Goal: Information Seeking & Learning: Learn about a topic

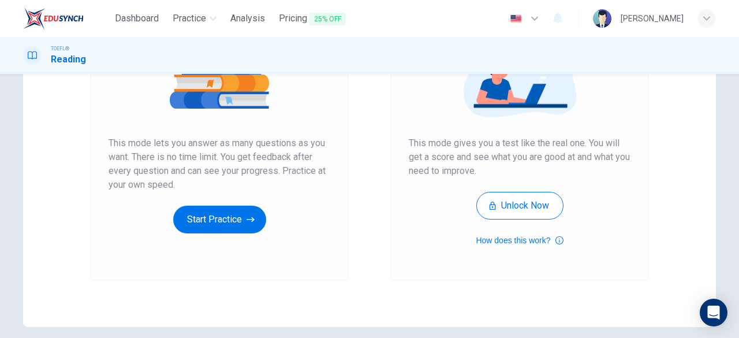
scroll to position [172, 0]
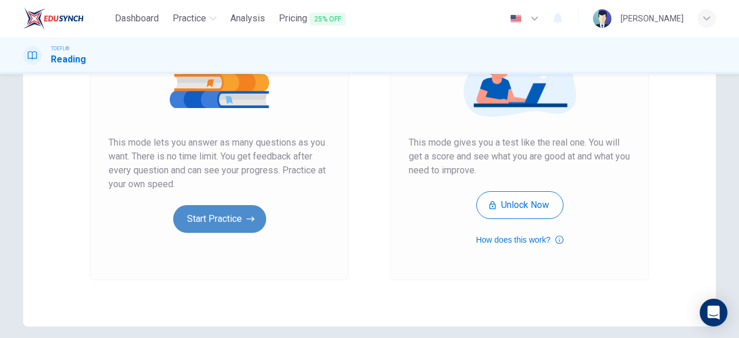
click at [233, 210] on button "Start Practice" at bounding box center [219, 219] width 93 height 28
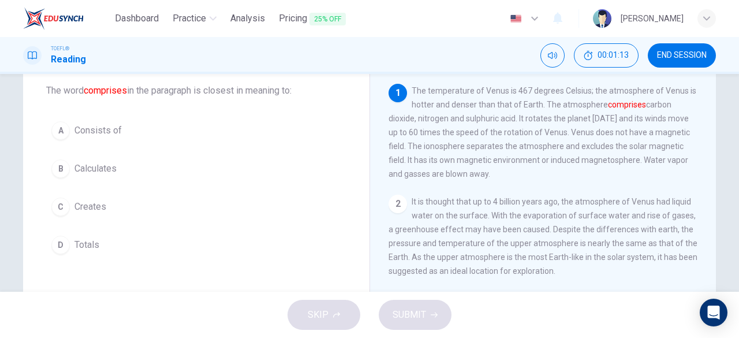
scroll to position [65, 0]
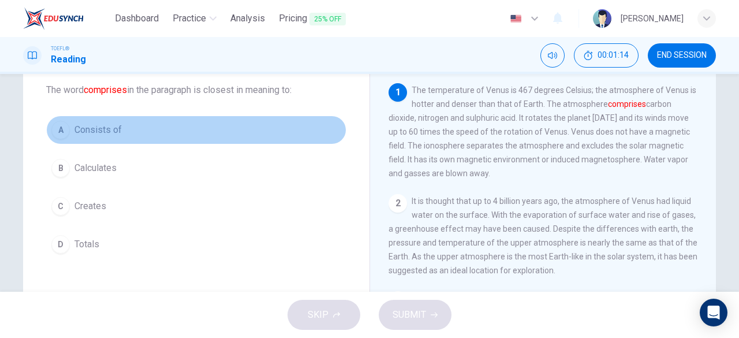
click at [92, 126] on span "Consists of" at bounding box center [98, 130] width 47 height 14
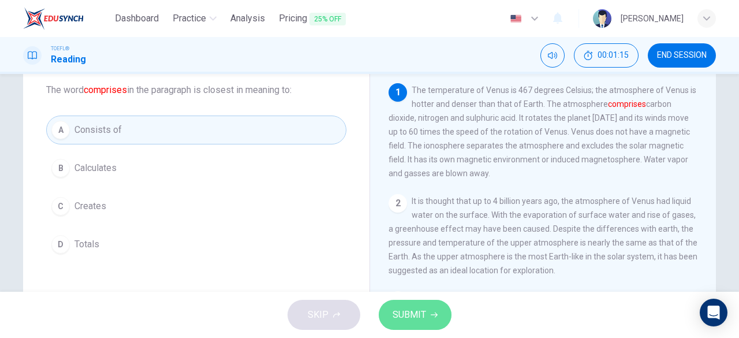
click at [417, 324] on button "SUBMIT" at bounding box center [415, 315] width 73 height 30
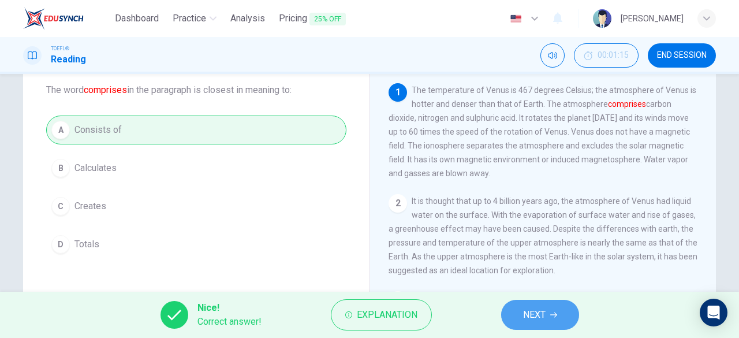
click at [557, 325] on button "NEXT" at bounding box center [540, 315] width 78 height 30
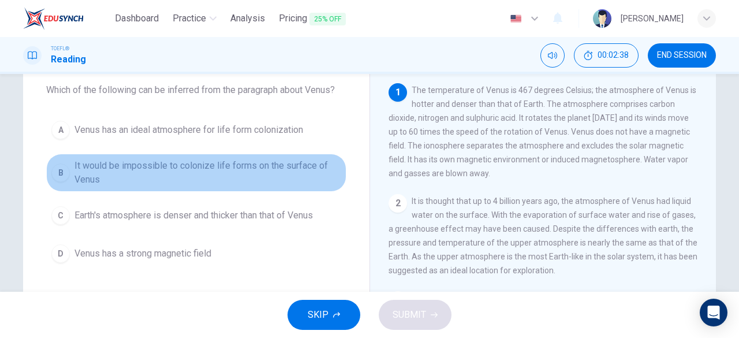
click at [76, 180] on span "It would be impossible to colonize life forms on the surface of Venus" at bounding box center [208, 173] width 267 height 28
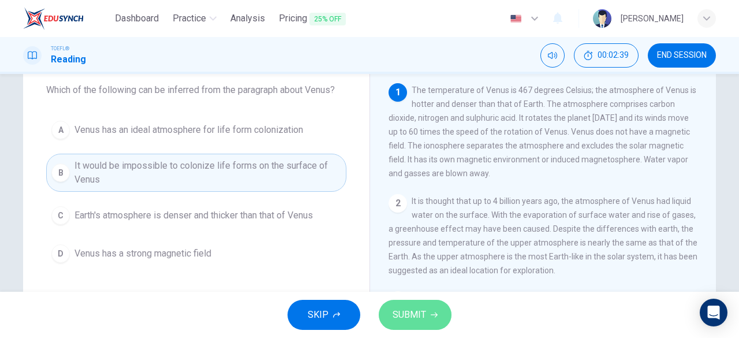
click at [410, 300] on button "SUBMIT" at bounding box center [415, 315] width 73 height 30
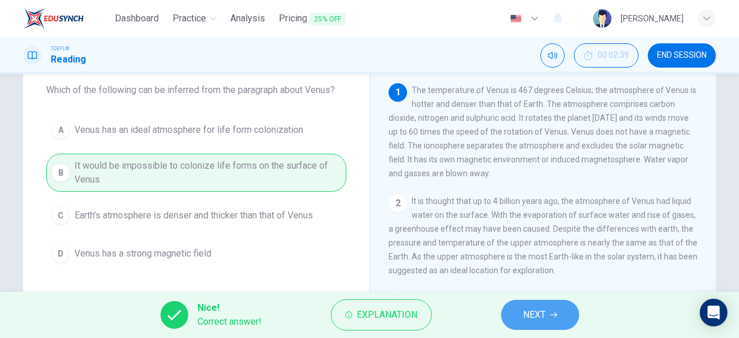
click at [525, 310] on span "NEXT" at bounding box center [534, 315] width 23 height 16
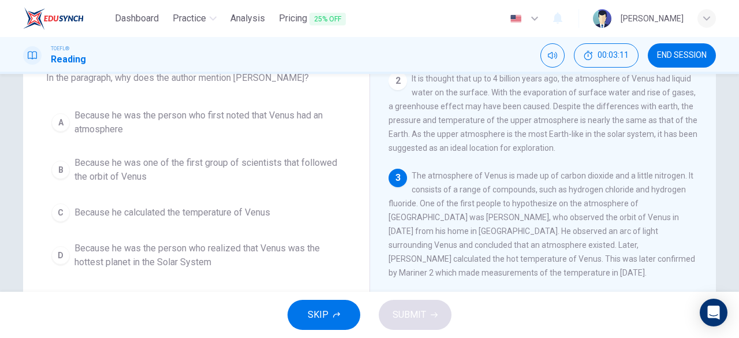
scroll to position [76, 0]
click at [116, 121] on span "Because he was the person who first noted that Venus had an atmosphere" at bounding box center [208, 124] width 267 height 28
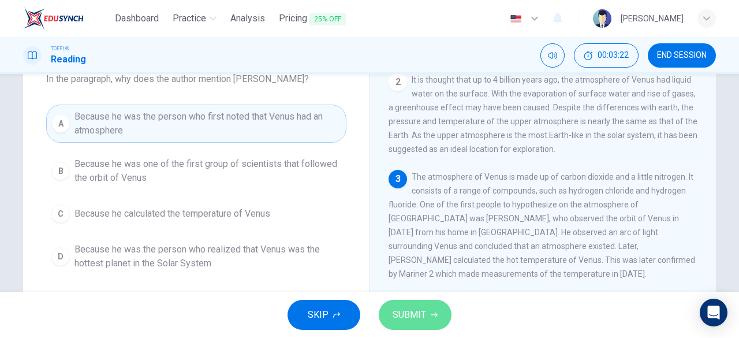
click at [411, 315] on span "SUBMIT" at bounding box center [410, 315] width 34 height 16
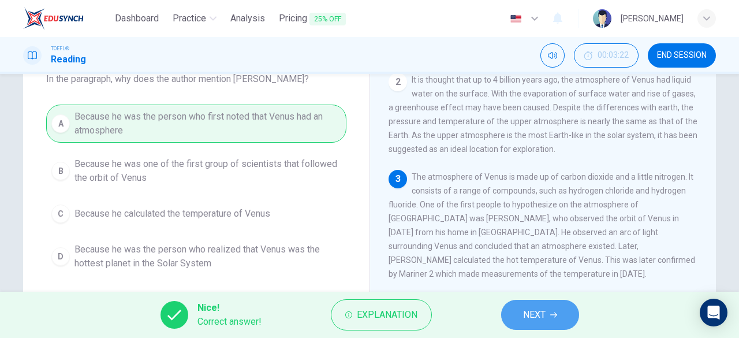
click at [534, 316] on span "NEXT" at bounding box center [534, 315] width 23 height 16
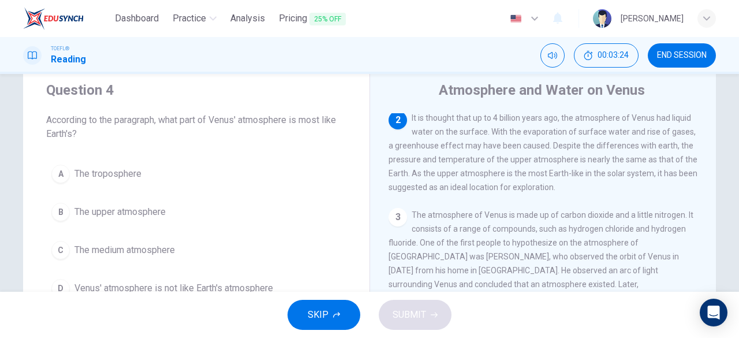
scroll to position [34, 0]
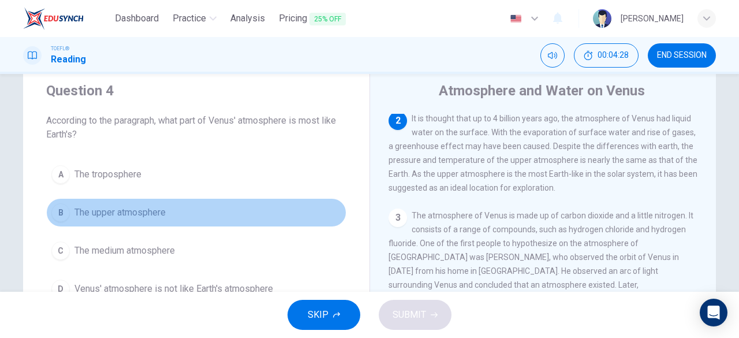
click at [124, 211] on span "The upper atmosphere" at bounding box center [120, 213] width 91 height 14
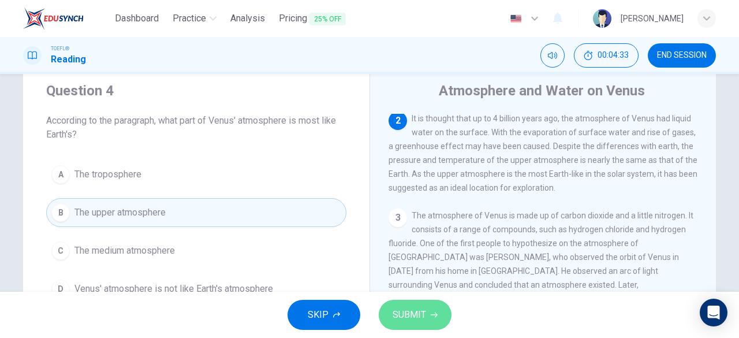
click at [407, 314] on span "SUBMIT" at bounding box center [410, 315] width 34 height 16
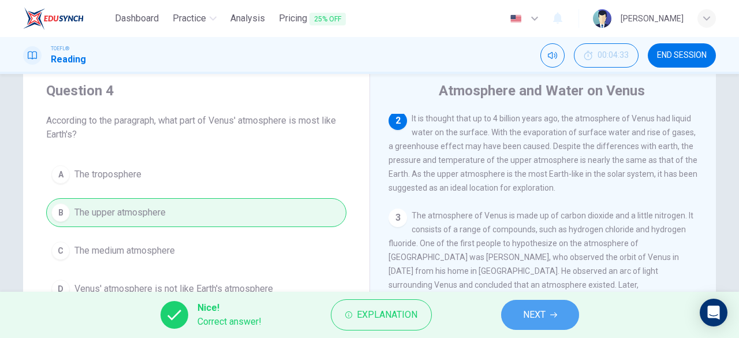
click at [543, 313] on span "NEXT" at bounding box center [534, 315] width 23 height 16
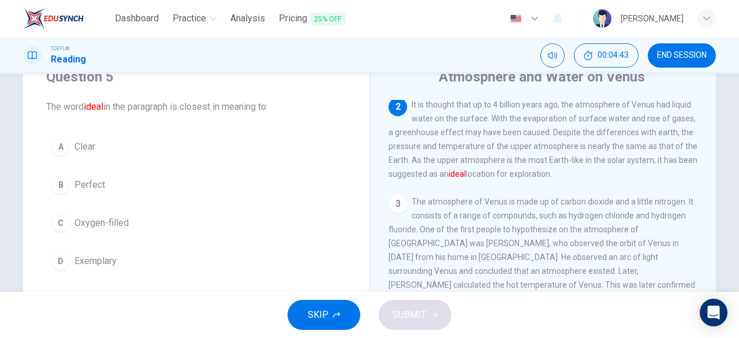
scroll to position [49, 0]
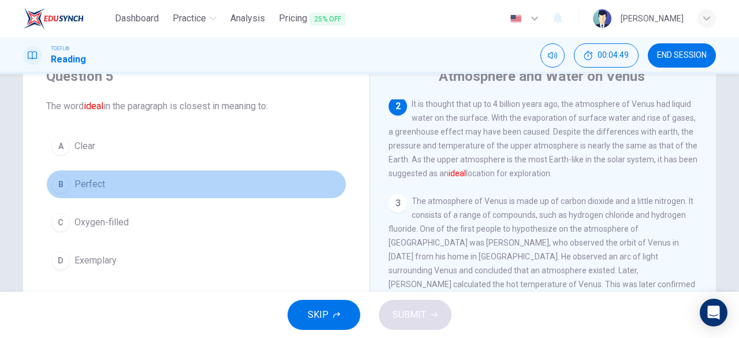
click at [84, 183] on span "Perfect" at bounding box center [90, 184] width 31 height 14
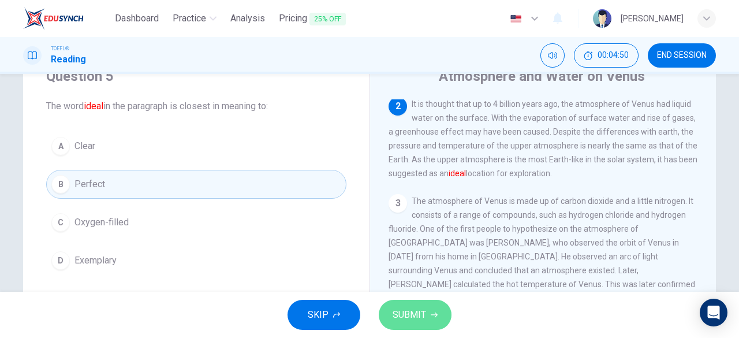
click at [434, 317] on icon "button" at bounding box center [434, 314] width 7 height 7
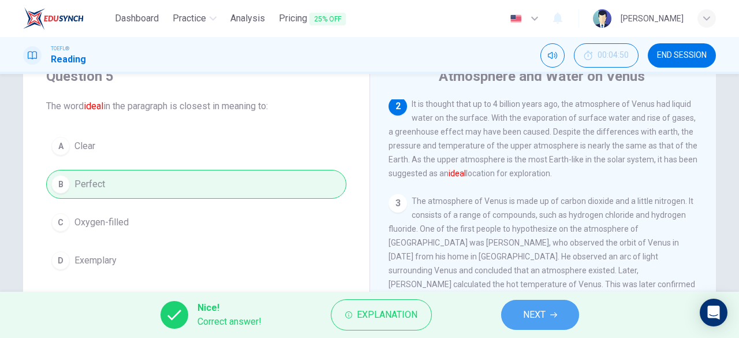
click at [525, 316] on span "NEXT" at bounding box center [534, 315] width 23 height 16
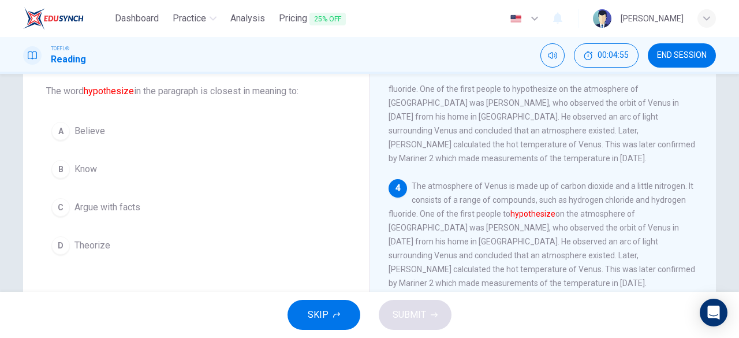
scroll to position [64, 0]
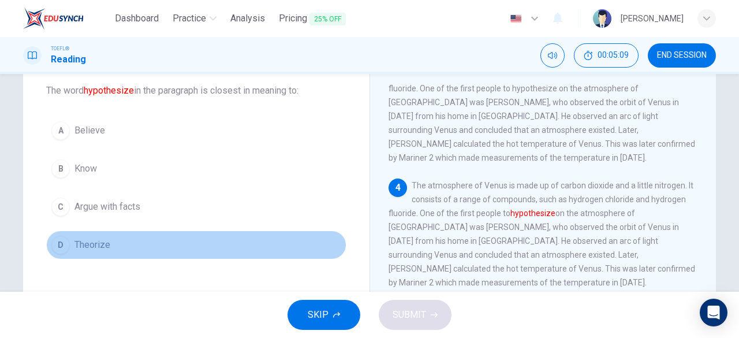
click at [89, 241] on span "Theorize" at bounding box center [93, 245] width 36 height 14
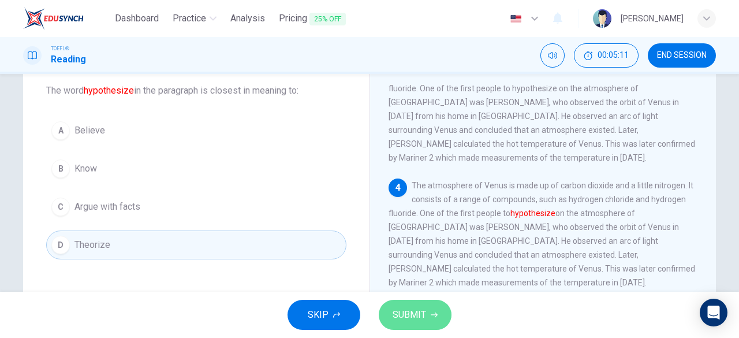
click at [411, 322] on span "SUBMIT" at bounding box center [410, 315] width 34 height 16
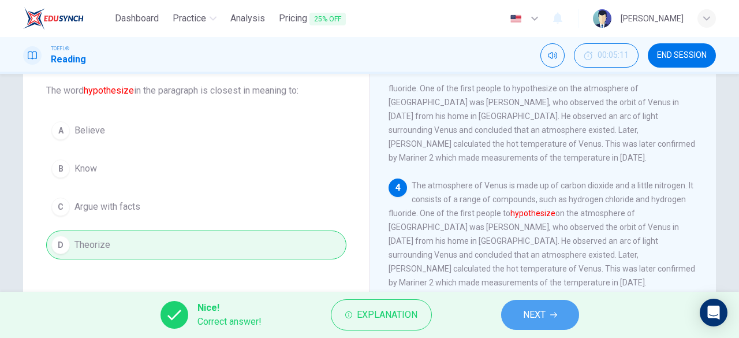
click at [549, 314] on button "NEXT" at bounding box center [540, 315] width 78 height 30
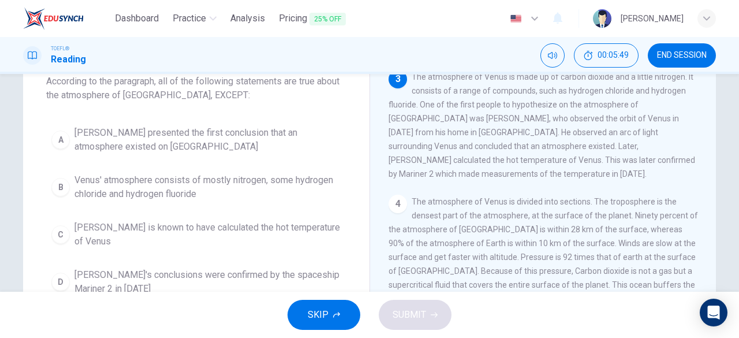
scroll to position [73, 0]
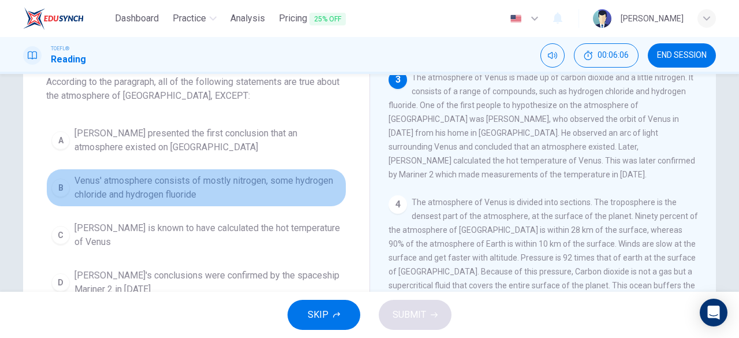
click at [134, 179] on span "Venus' atmosphere consists of mostly nitrogen, some hydrogen chloride and hydro…" at bounding box center [208, 188] width 267 height 28
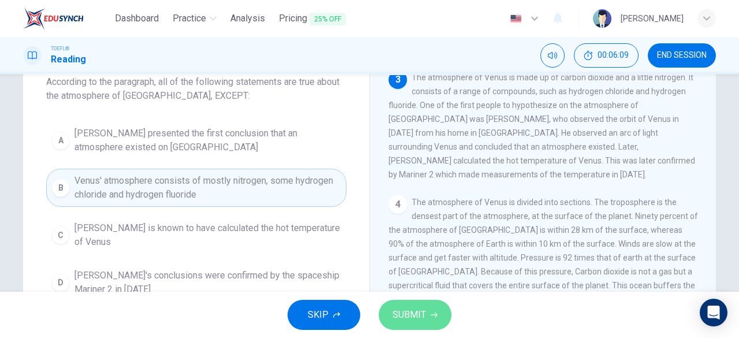
click at [414, 310] on span "SUBMIT" at bounding box center [410, 315] width 34 height 16
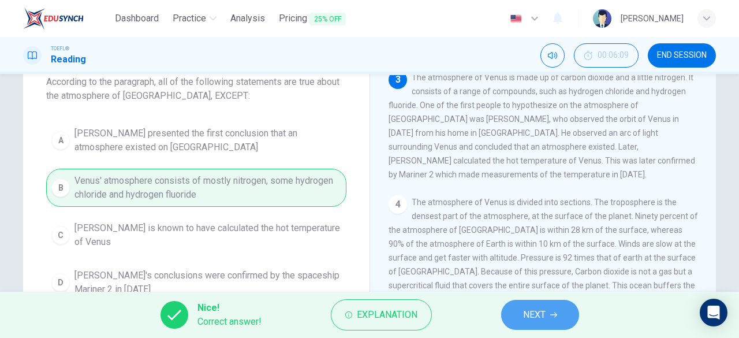
click at [546, 313] on span "NEXT" at bounding box center [534, 315] width 23 height 16
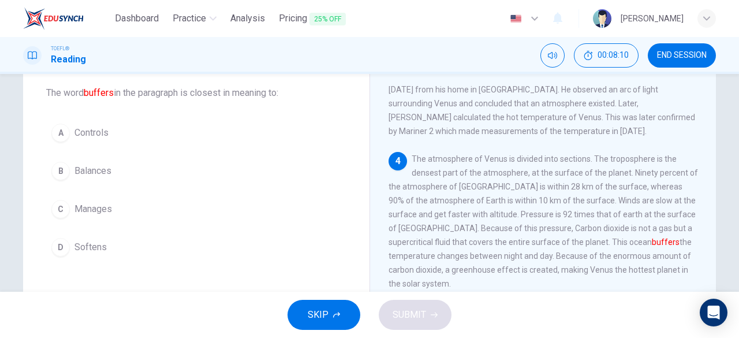
scroll to position [55, 0]
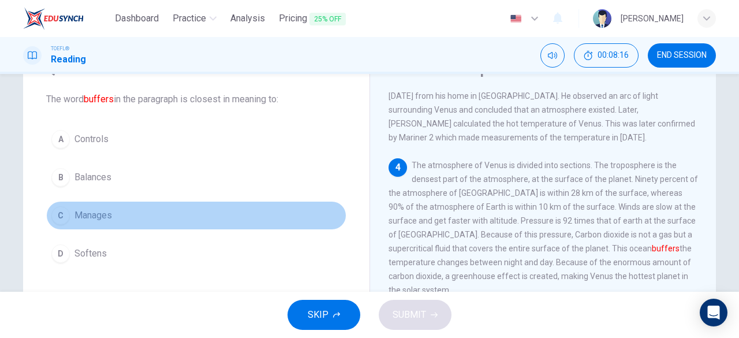
click at [88, 211] on span "Manages" at bounding box center [94, 216] width 38 height 14
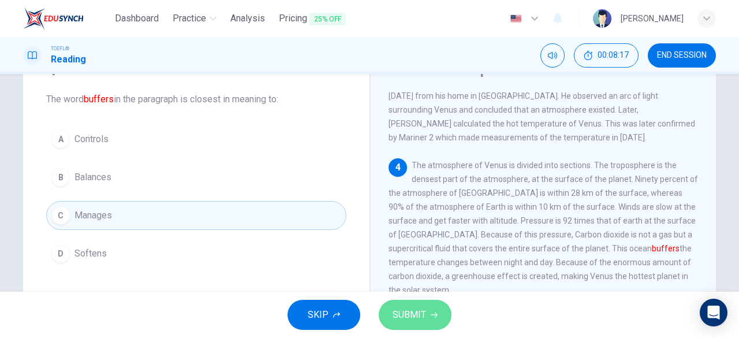
click at [412, 315] on span "SUBMIT" at bounding box center [410, 315] width 34 height 16
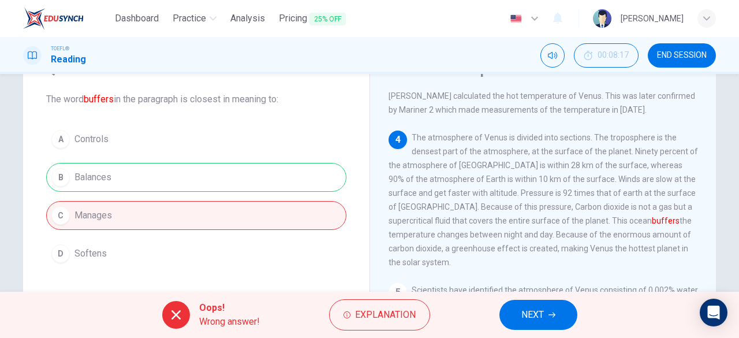
scroll to position [296, 0]
click at [543, 229] on span "The atmosphere of Venus is divided into sections. The troposphere is the denses…" at bounding box center [544, 199] width 310 height 134
drag, startPoint x: 543, startPoint y: 229, endPoint x: 583, endPoint y: 236, distance: 41.0
click at [583, 236] on div "4 The atmosphere of Venus is divided into sections. The troposphere is the dens…" at bounding box center [544, 198] width 310 height 139
click at [545, 310] on button "NEXT" at bounding box center [539, 315] width 78 height 30
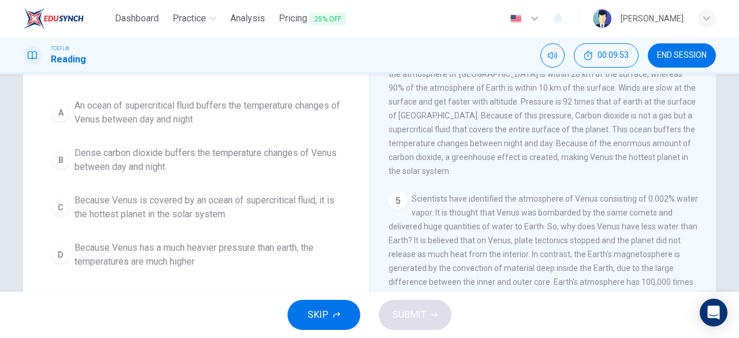
scroll to position [101, 0]
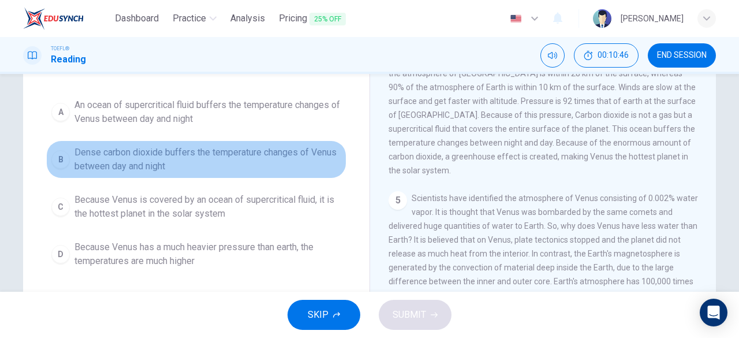
click at [129, 162] on span "Dense carbon dioxide buffers the temperature changes of Venus between day and n…" at bounding box center [208, 160] width 267 height 28
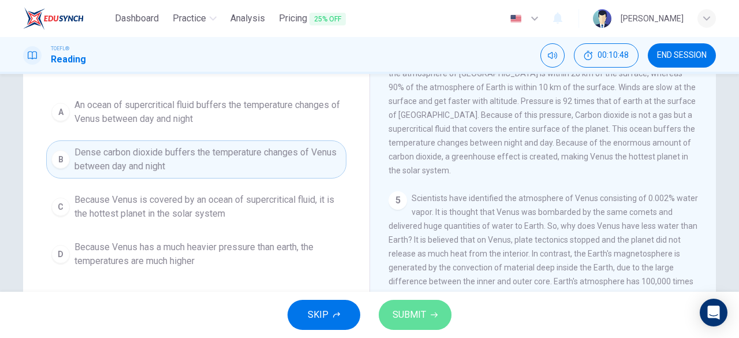
click at [422, 316] on span "SUBMIT" at bounding box center [410, 315] width 34 height 16
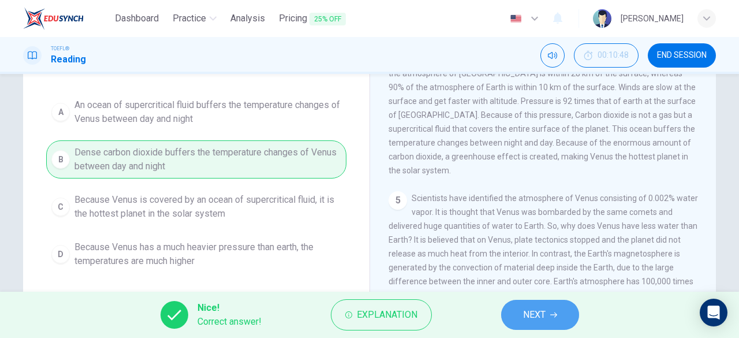
click at [556, 315] on icon "button" at bounding box center [554, 315] width 7 height 5
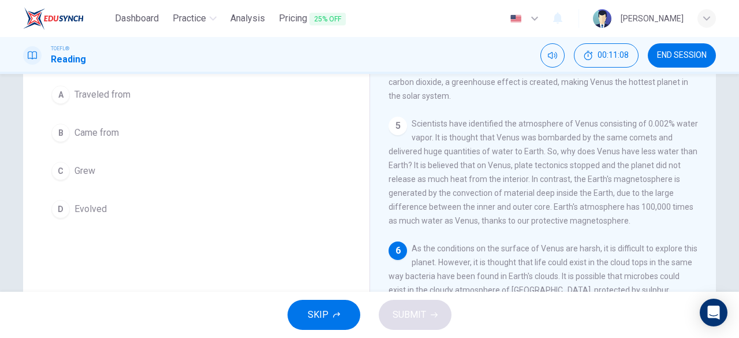
scroll to position [95, 0]
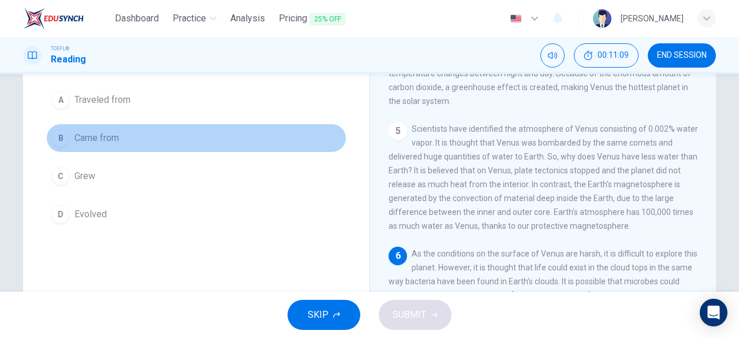
click at [80, 145] on button "B Came from" at bounding box center [196, 138] width 300 height 29
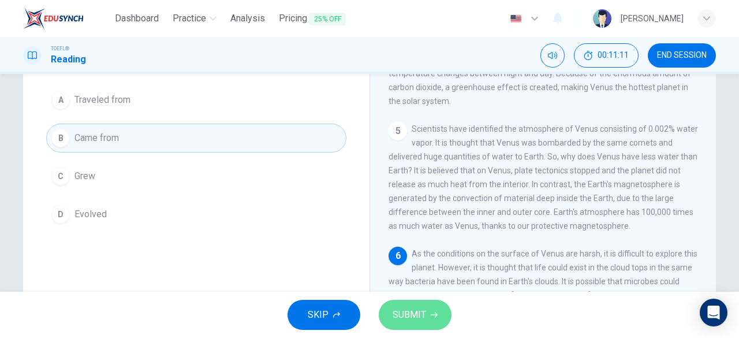
click at [409, 319] on span "SUBMIT" at bounding box center [410, 315] width 34 height 16
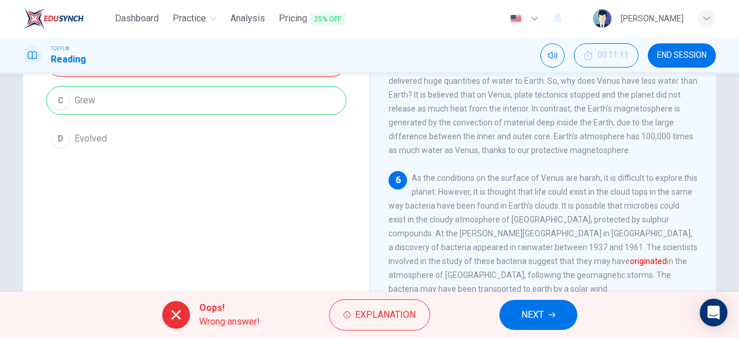
scroll to position [182, 0]
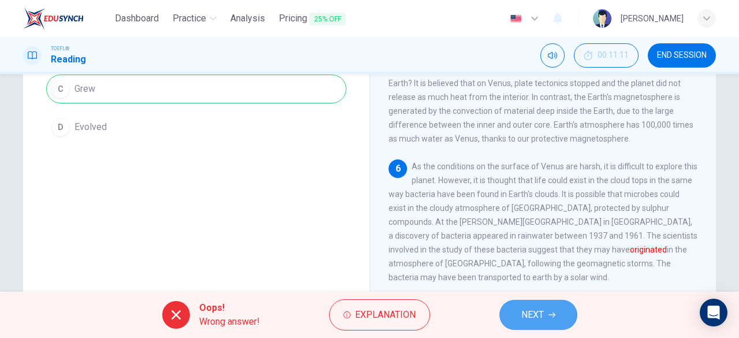
click at [558, 325] on button "NEXT" at bounding box center [539, 315] width 78 height 30
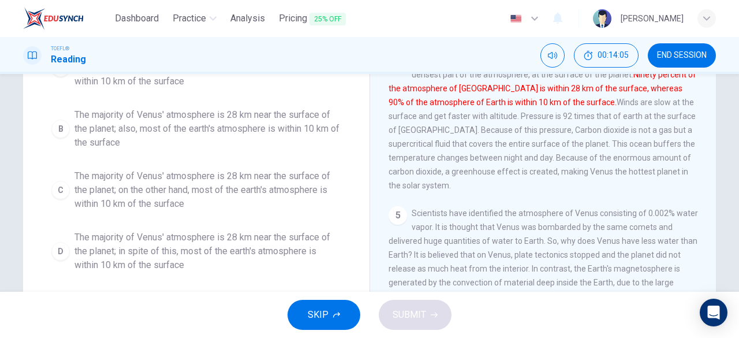
scroll to position [189, 0]
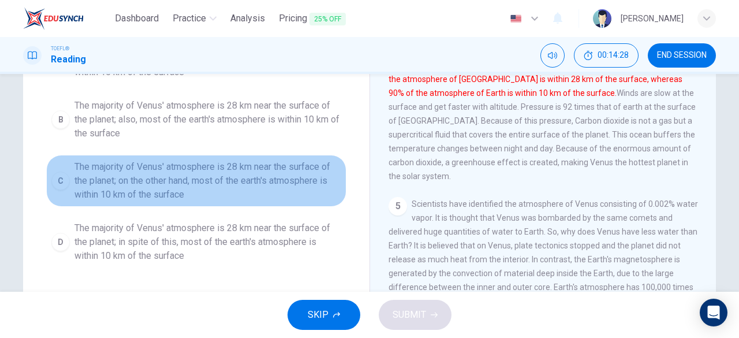
click at [60, 177] on div "C" at bounding box center [60, 181] width 18 height 18
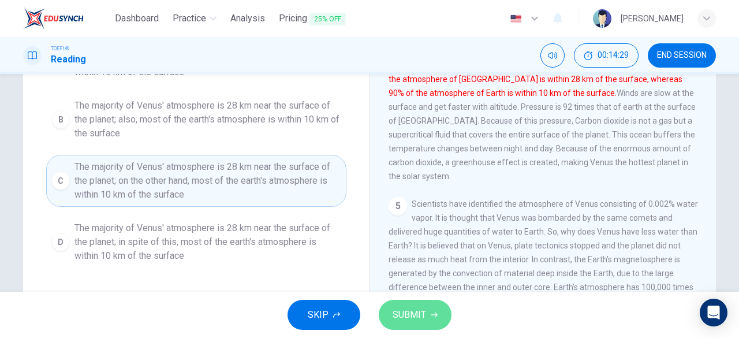
click at [419, 312] on span "SUBMIT" at bounding box center [410, 315] width 34 height 16
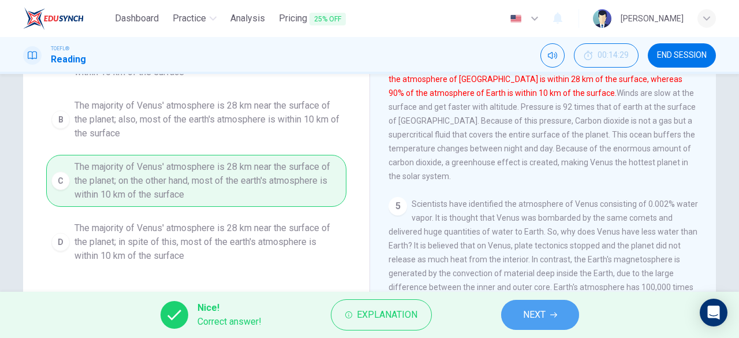
click at [535, 318] on span "NEXT" at bounding box center [534, 315] width 23 height 16
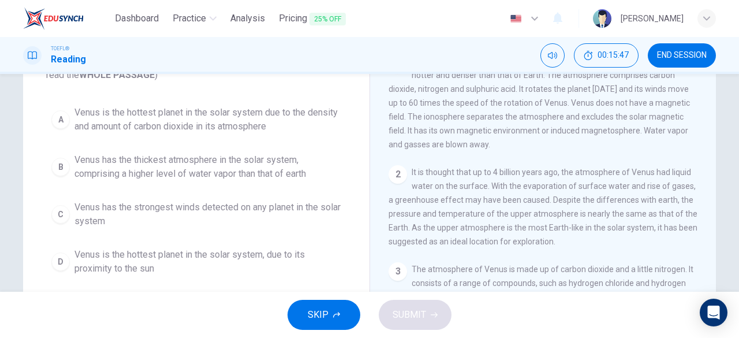
scroll to position [93, 0]
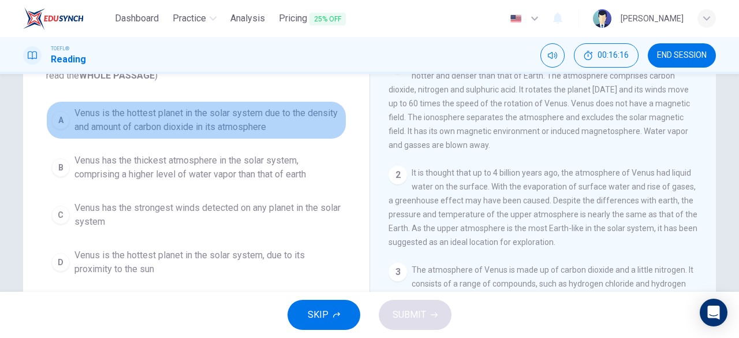
click at [64, 122] on div "A" at bounding box center [60, 120] width 18 height 18
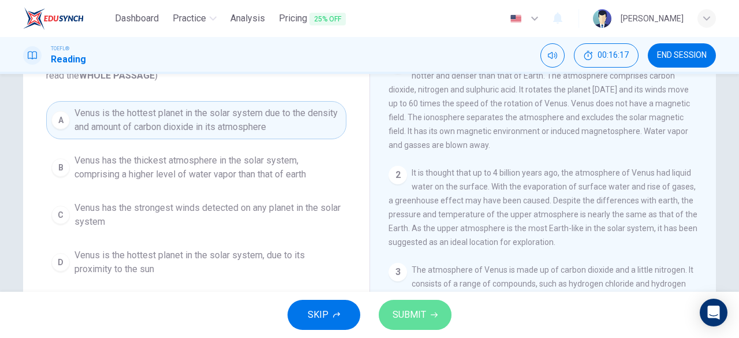
click at [404, 314] on span "SUBMIT" at bounding box center [410, 315] width 34 height 16
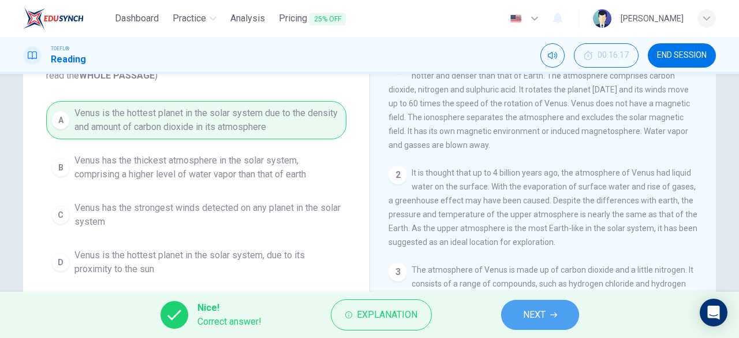
click at [538, 311] on span "NEXT" at bounding box center [534, 315] width 23 height 16
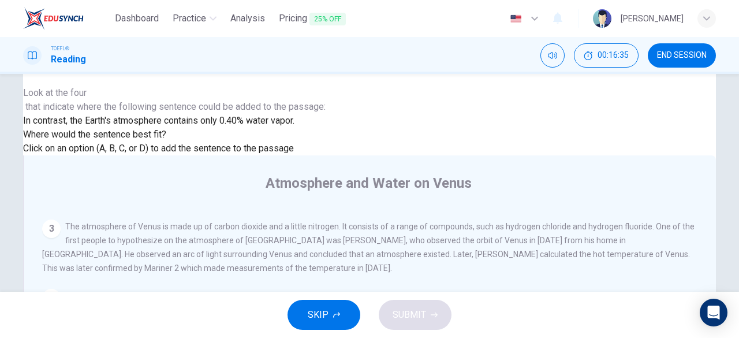
scroll to position [464, 0]
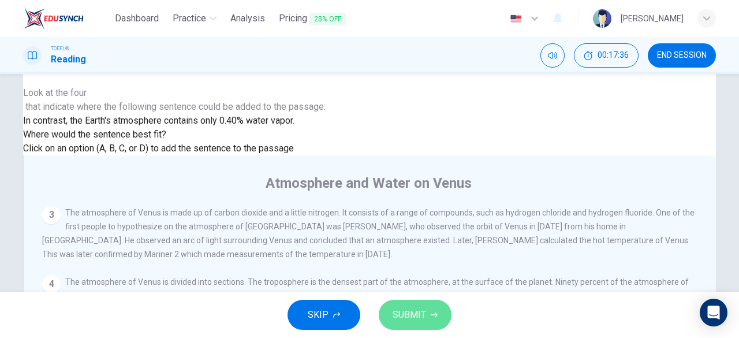
click at [405, 315] on span "SUBMIT" at bounding box center [410, 315] width 34 height 16
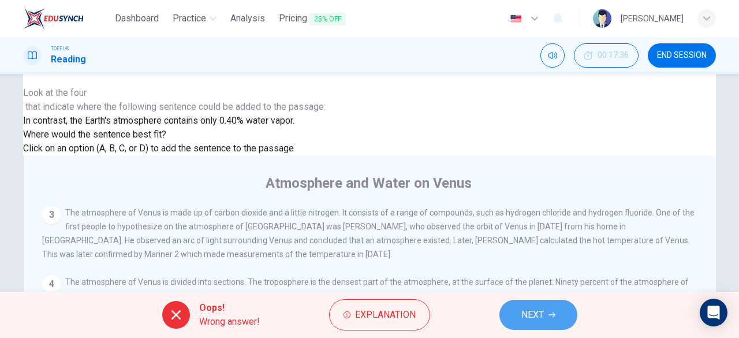
click at [506, 321] on button "NEXT" at bounding box center [539, 315] width 78 height 30
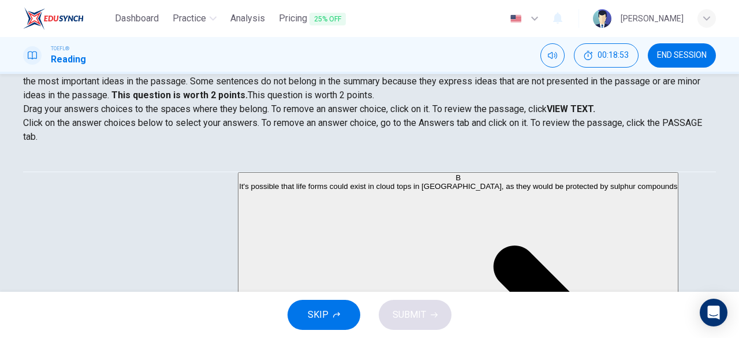
scroll to position [148, 0]
click at [592, 106] on strong "VIEW TEXT." at bounding box center [571, 108] width 49 height 11
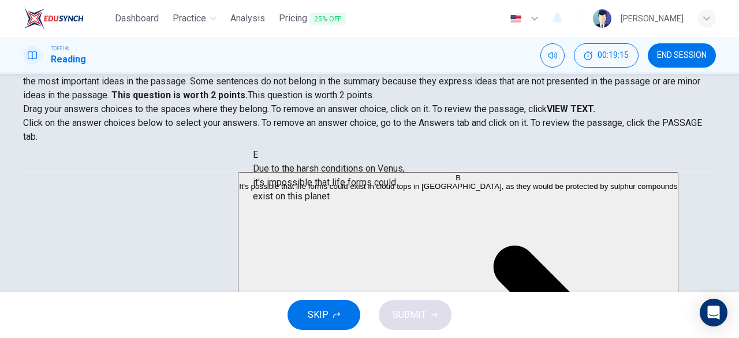
drag, startPoint x: 151, startPoint y: 247, endPoint x: 371, endPoint y: 181, distance: 229.7
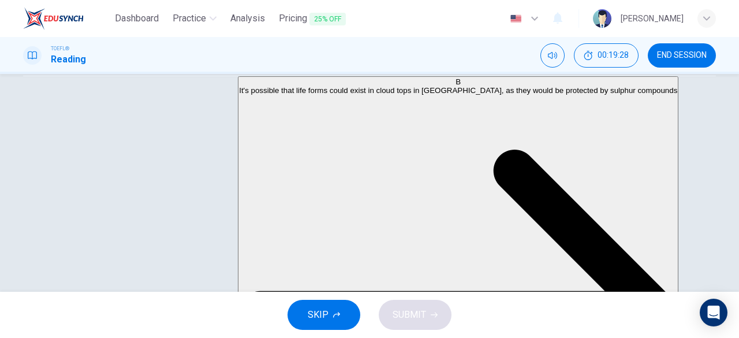
scroll to position [154, 0]
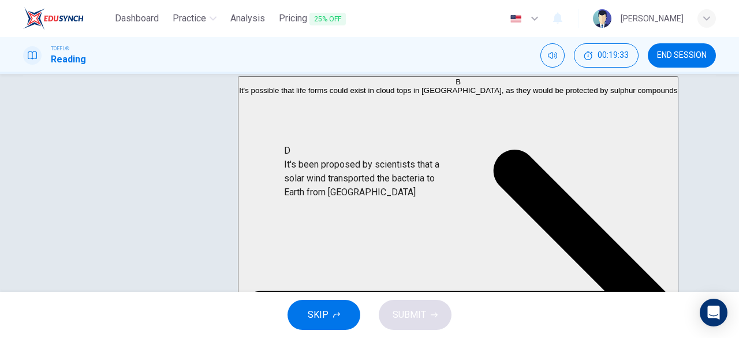
drag, startPoint x: 127, startPoint y: 190, endPoint x: 370, endPoint y: 170, distance: 243.4
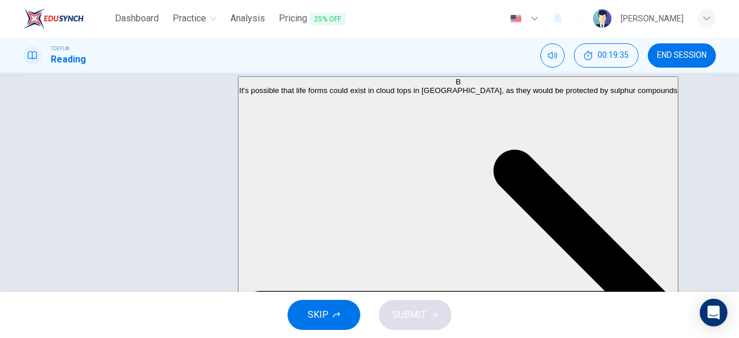
scroll to position [38, 0]
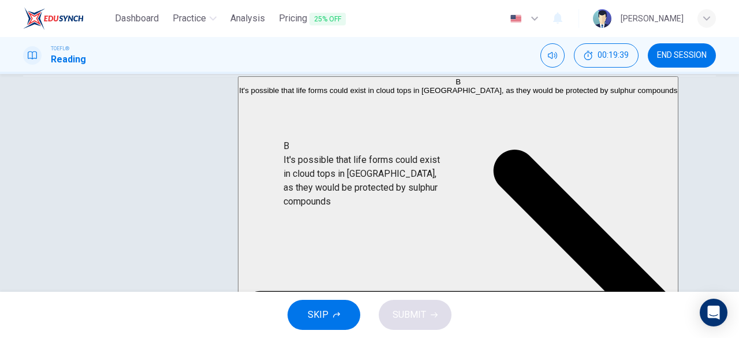
drag, startPoint x: 132, startPoint y: 144, endPoint x: 379, endPoint y: 186, distance: 250.8
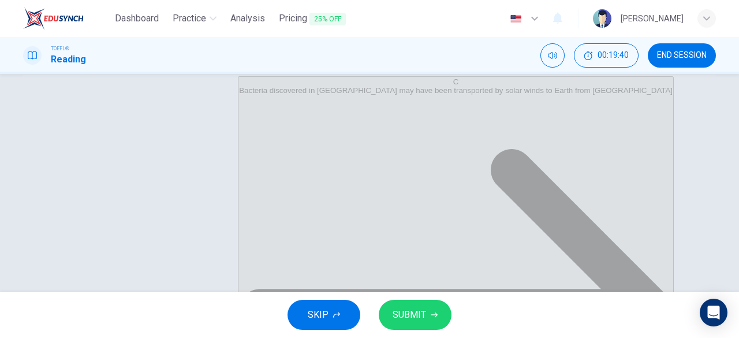
scroll to position [35, 0]
click at [426, 318] on button "SUBMIT" at bounding box center [415, 315] width 73 height 30
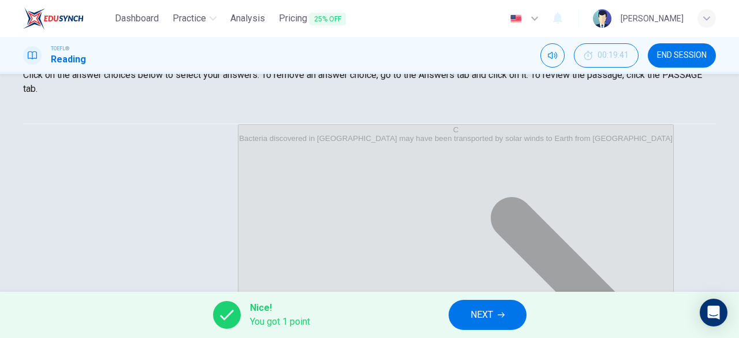
scroll to position [181, 0]
click at [496, 315] on button "NEXT" at bounding box center [488, 315] width 78 height 30
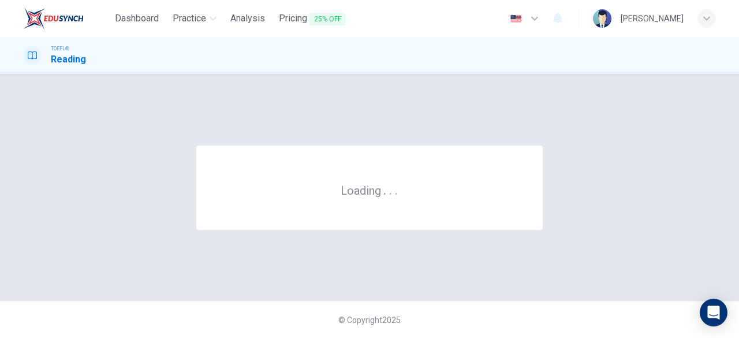
scroll to position [0, 0]
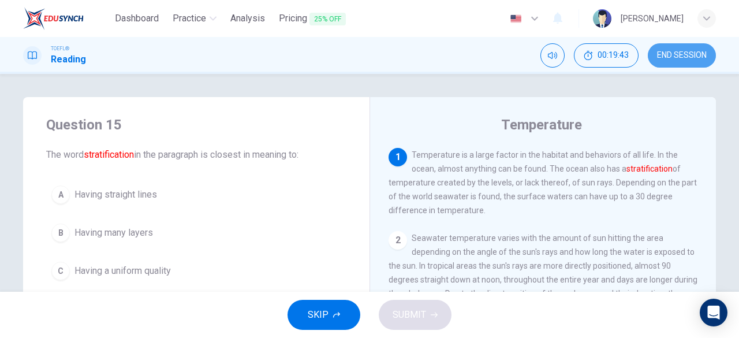
click at [672, 56] on span "END SESSION" at bounding box center [682, 55] width 50 height 9
